Goal: Task Accomplishment & Management: Manage account settings

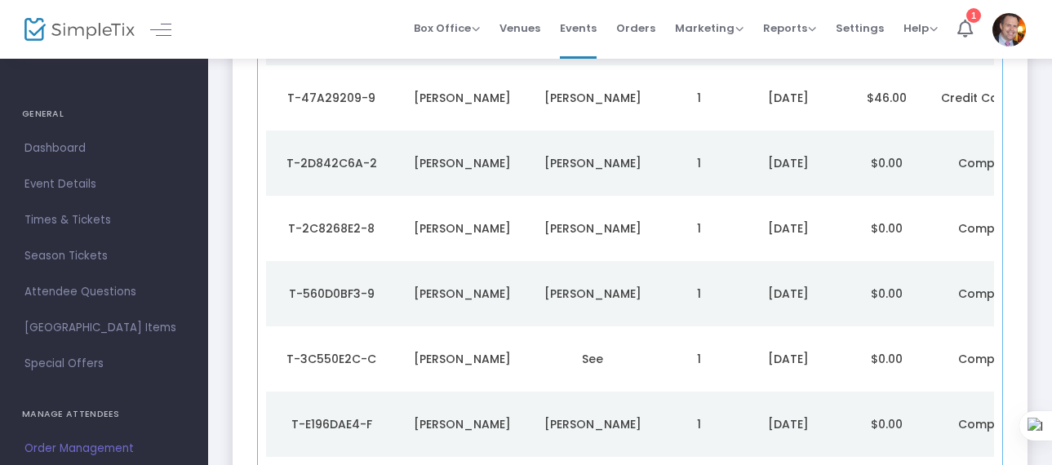
click at [357, 288] on div "T-560D0BF3-9" at bounding box center [331, 294] width 122 height 16
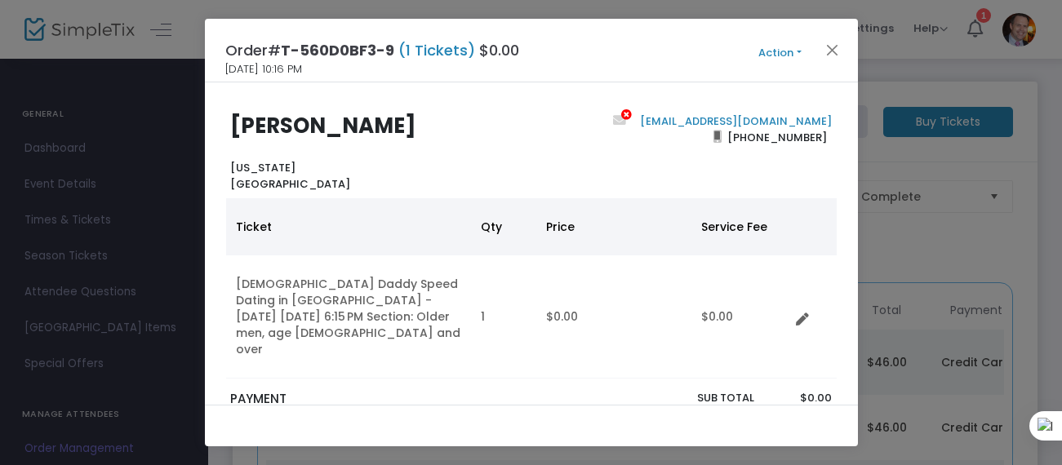
click at [782, 49] on button "Action" at bounding box center [780, 53] width 98 height 18
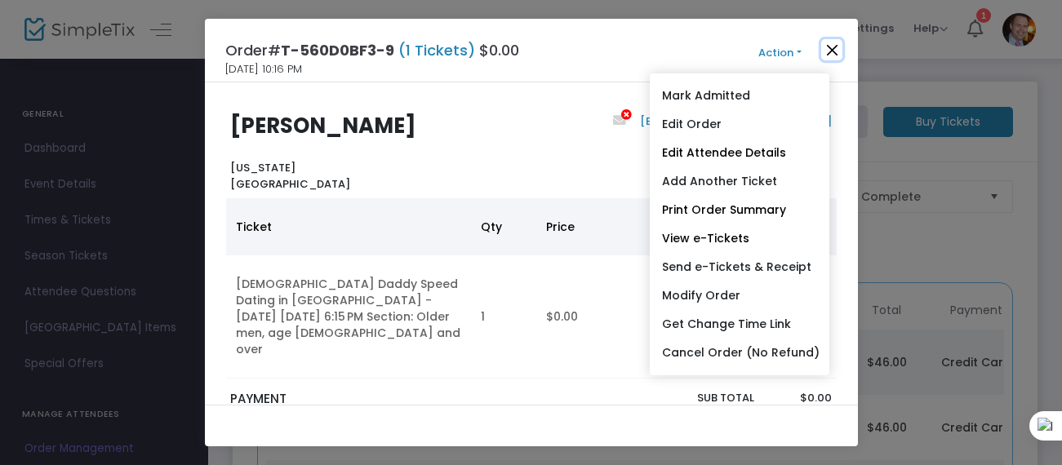
click at [839, 51] on button "Close" at bounding box center [831, 49] width 21 height 21
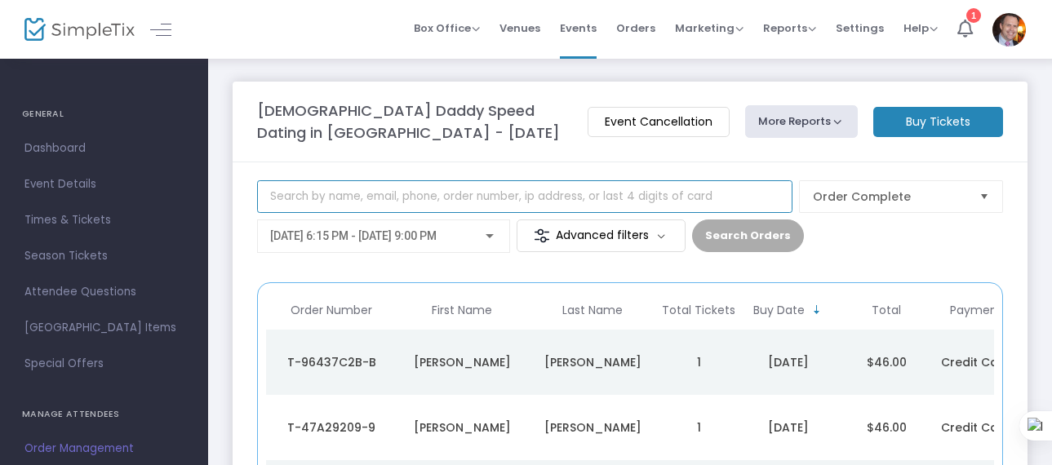
click at [484, 193] on input at bounding box center [524, 196] width 535 height 33
paste input "[URL][DOMAIN_NAME]"
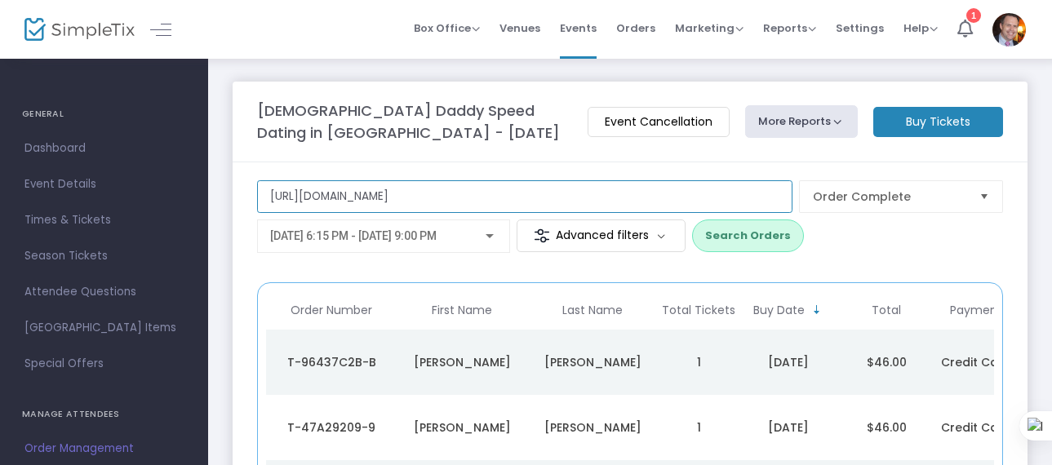
click at [524, 195] on input "[URL][DOMAIN_NAME]" at bounding box center [524, 196] width 535 height 33
paste input "[EMAIL_ADDRESS][DOMAIN_NAME]"
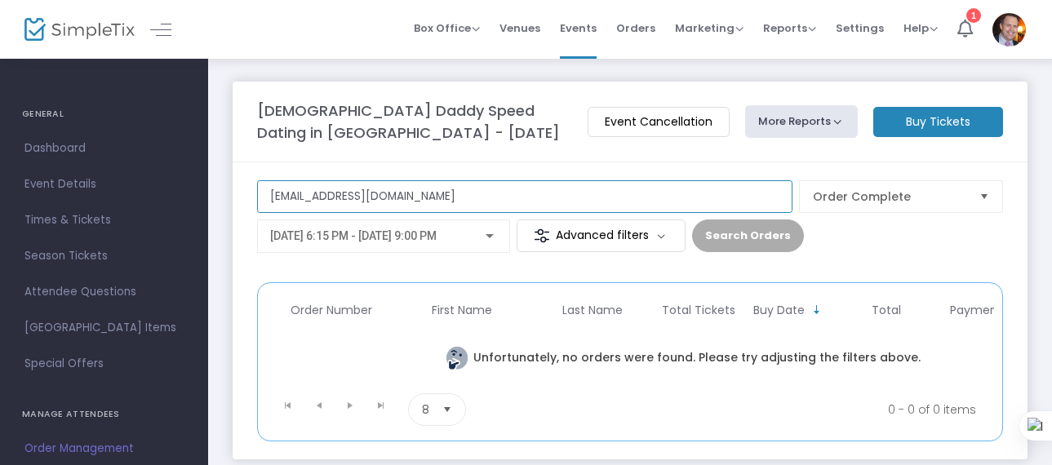
click at [575, 196] on input "[EMAIL_ADDRESS][DOMAIN_NAME]" at bounding box center [524, 196] width 535 height 33
drag, startPoint x: 575, startPoint y: 196, endPoint x: 226, endPoint y: 196, distance: 349.3
click at [233, 201] on m-panel-content "[EMAIL_ADDRESS][DOMAIN_NAME] Order Complete [DATE] 6:15 PM - [DATE] 9:00 PM Adv…" at bounding box center [630, 310] width 795 height 297
type input "[PERSON_NAME]"
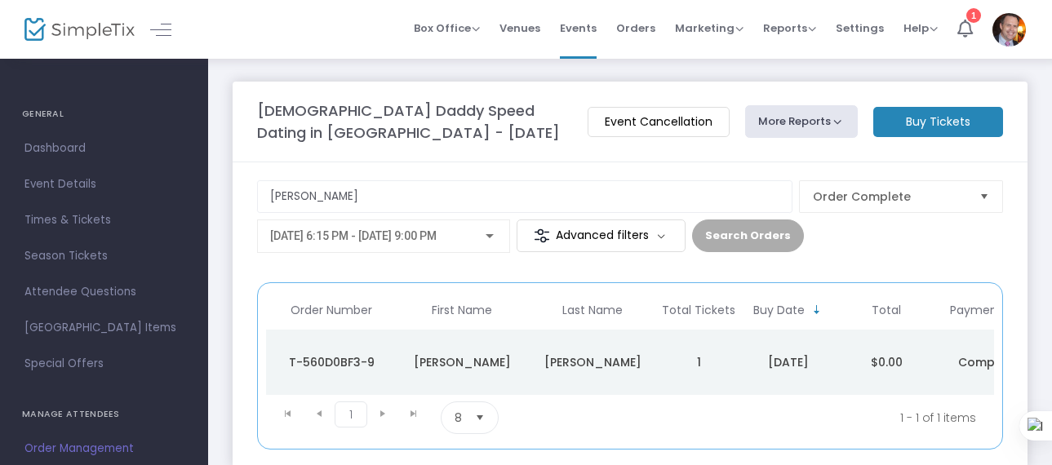
click at [334, 360] on div "T-560D0BF3-9" at bounding box center [331, 362] width 122 height 16
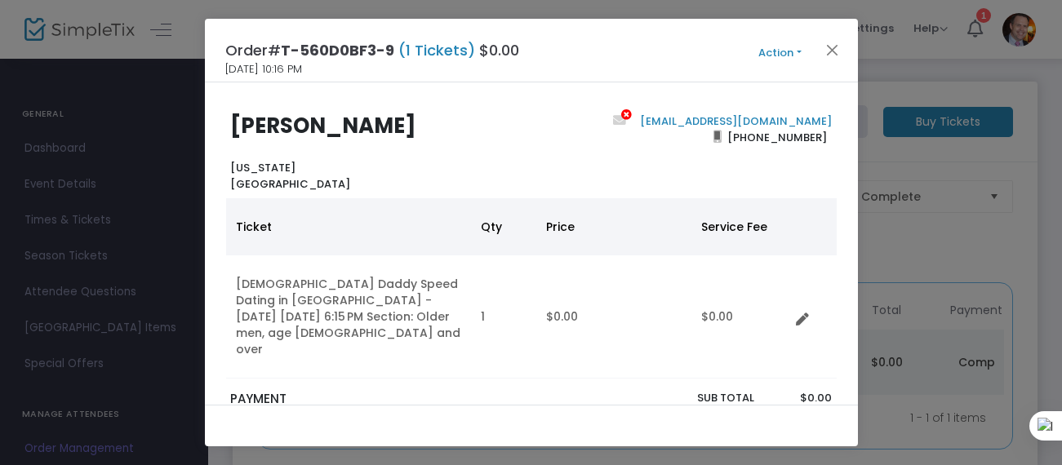
click at [811, 124] on span "[PHONE_NUMBER]" at bounding box center [777, 137] width 110 height 26
click at [790, 53] on button "Action" at bounding box center [780, 53] width 98 height 18
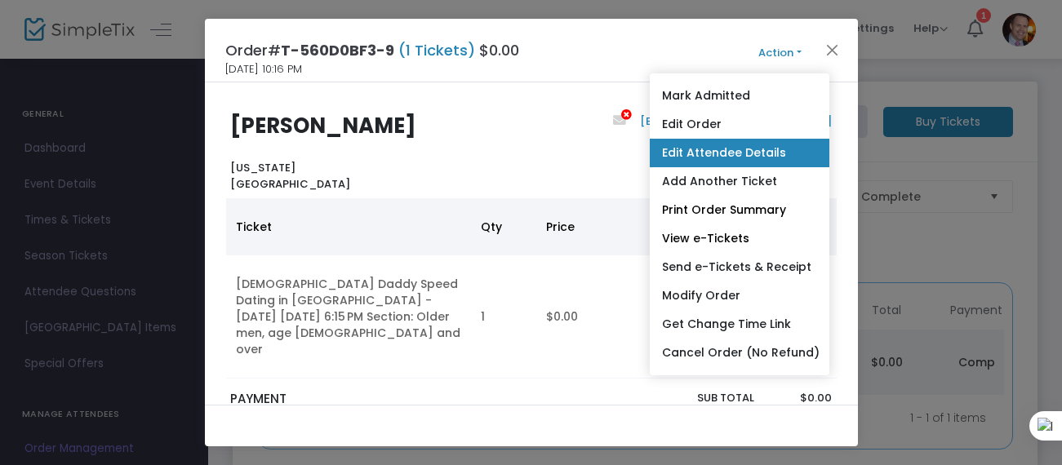
click at [745, 160] on link "Edit Attendee Details" at bounding box center [740, 153] width 180 height 29
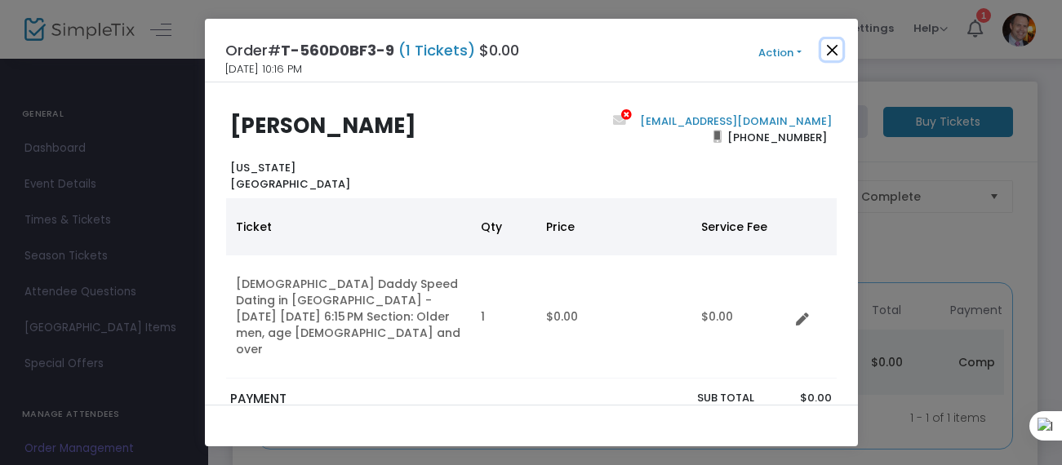
click at [833, 47] on button "Close" at bounding box center [831, 49] width 21 height 21
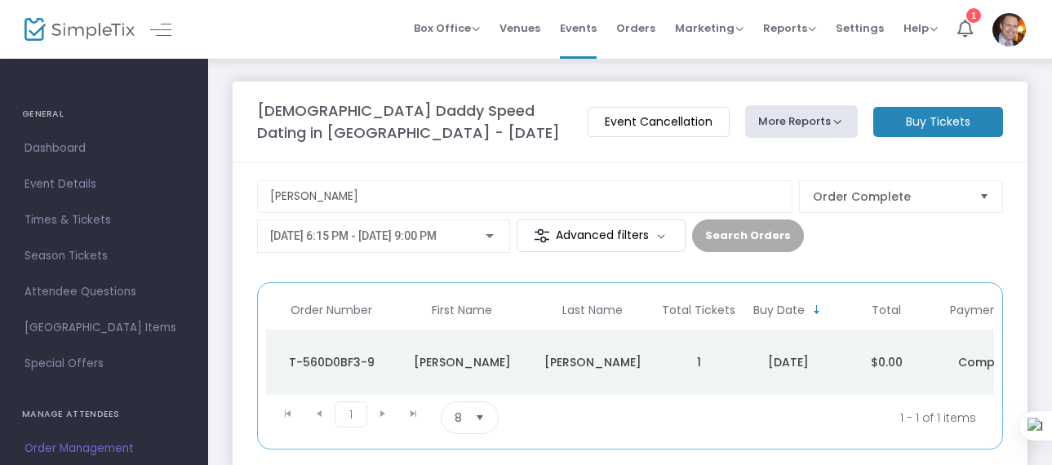
click at [344, 362] on div "T-560D0BF3-9" at bounding box center [331, 362] width 122 height 16
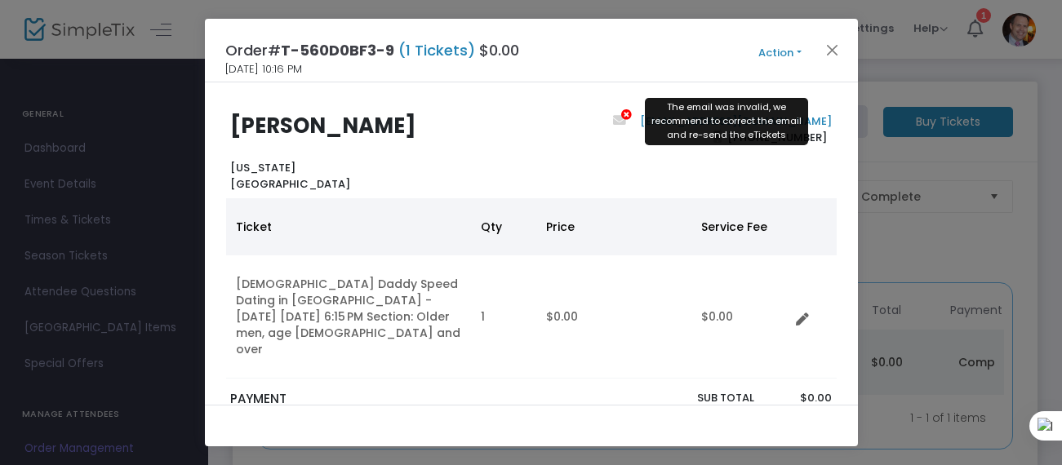
click at [633, 115] on icon at bounding box center [626, 114] width 11 height 11
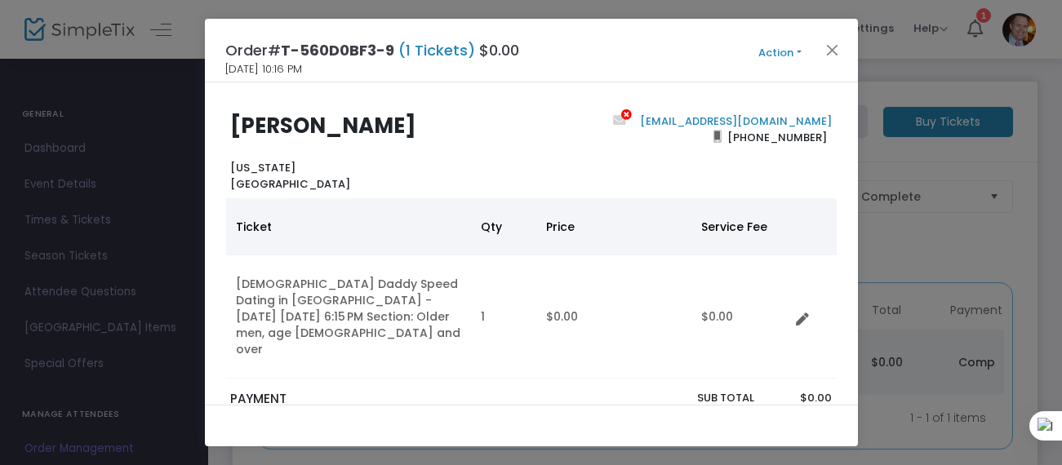
click at [650, 116] on link "[EMAIL_ADDRESS][DOMAIN_NAME]" at bounding box center [734, 121] width 195 height 16
click at [778, 51] on button "Action" at bounding box center [780, 53] width 98 height 18
